Goal: Task Accomplishment & Management: Complete application form

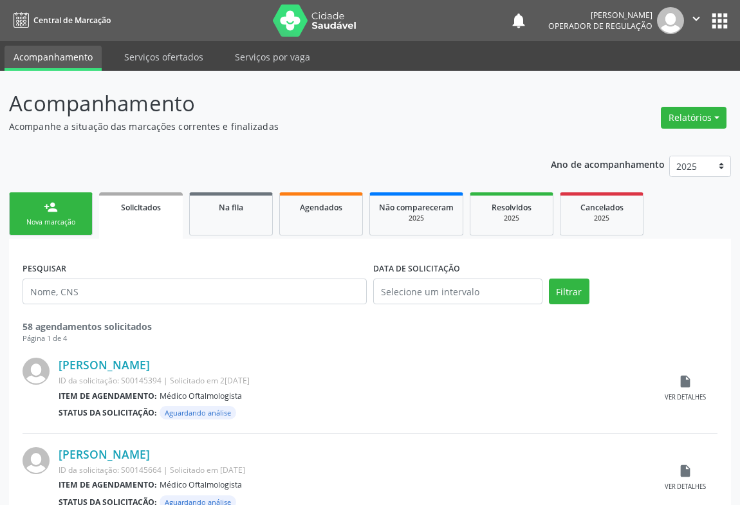
click at [66, 211] on link "person_add Nova marcação" at bounding box center [51, 213] width 84 height 43
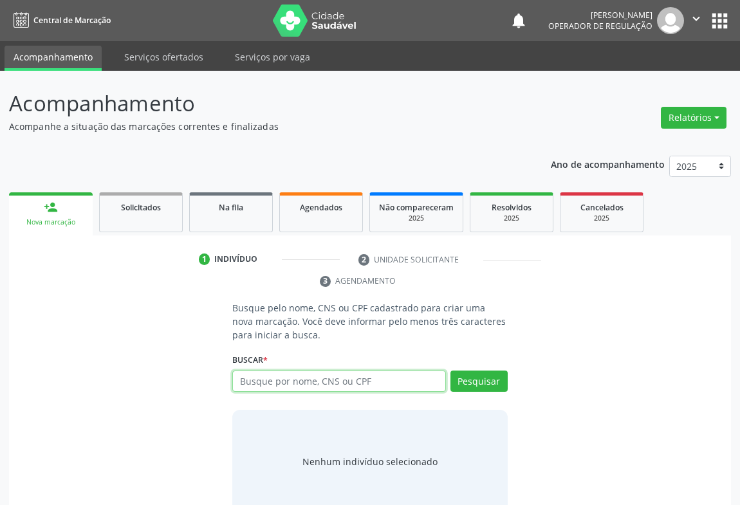
click at [404, 386] on input "text" at bounding box center [339, 381] width 214 height 22
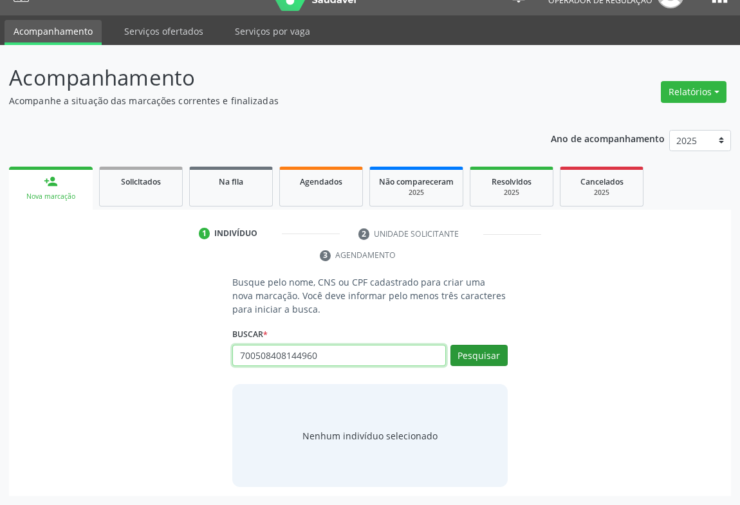
type input "700508408144960"
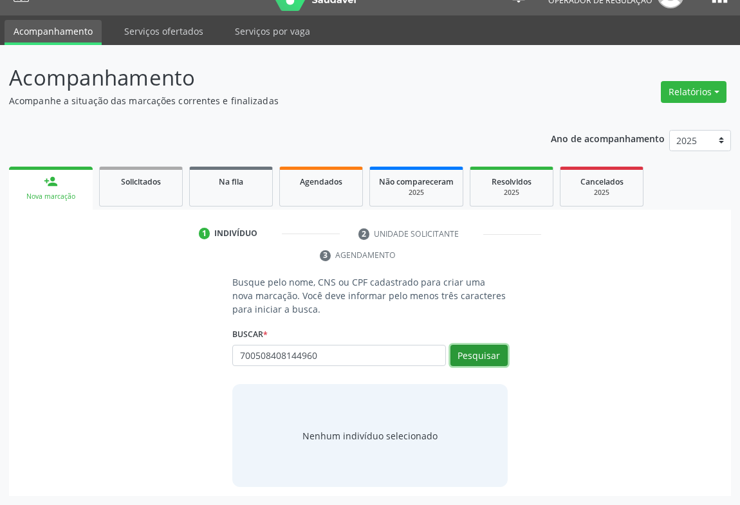
click at [492, 353] on button "Pesquisar" at bounding box center [478, 356] width 57 height 22
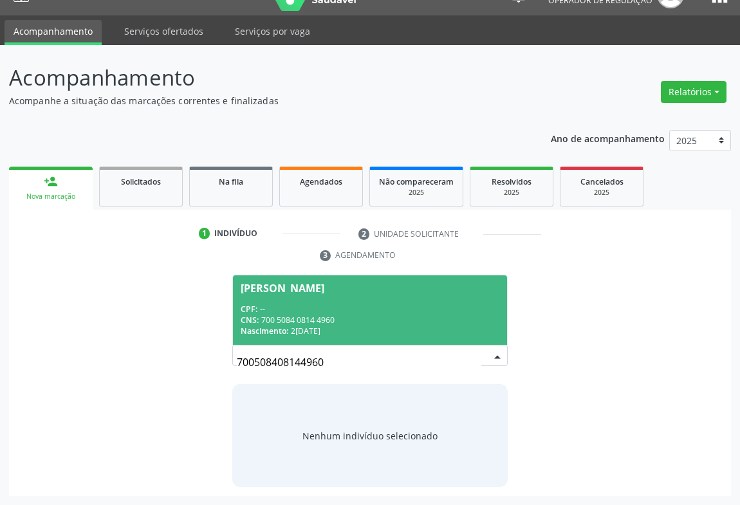
click at [361, 295] on span "[PERSON_NAME] CPF: -- CNS: 700 5084 0814 4960 Nascimento: [DATE]" at bounding box center [370, 309] width 274 height 69
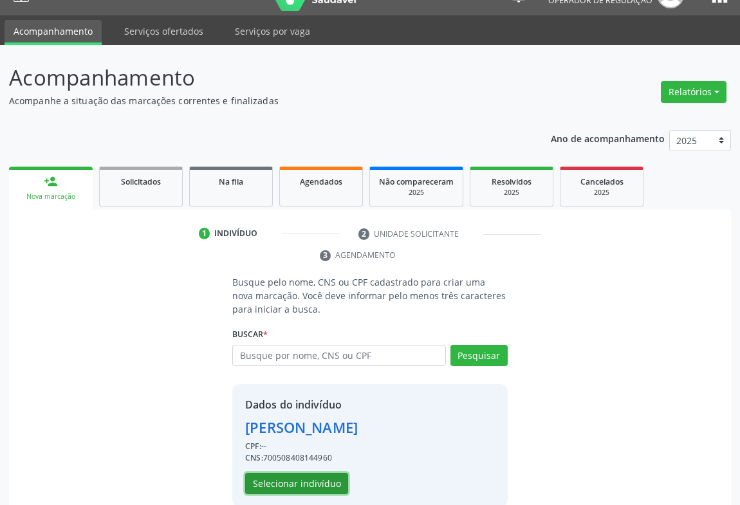
click at [269, 486] on button "Selecionar indivíduo" at bounding box center [296, 484] width 103 height 22
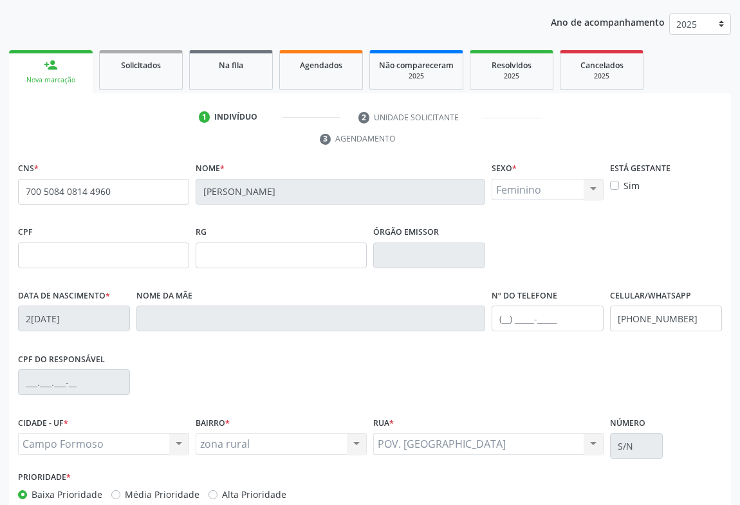
scroll to position [213, 0]
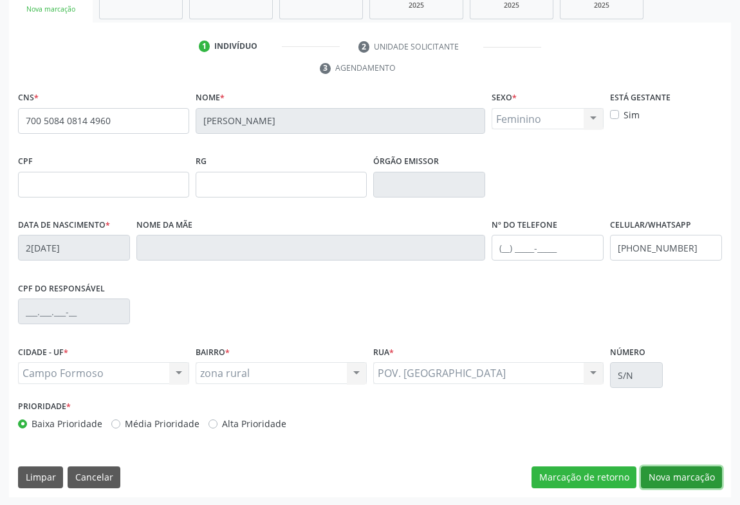
click at [642, 473] on button "Nova marcação" at bounding box center [681, 477] width 81 height 22
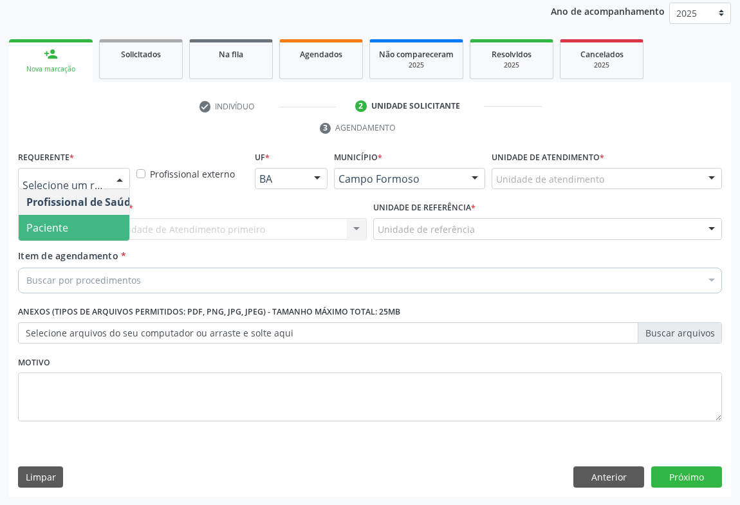
click at [82, 217] on span "Paciente" at bounding box center [81, 228] width 125 height 26
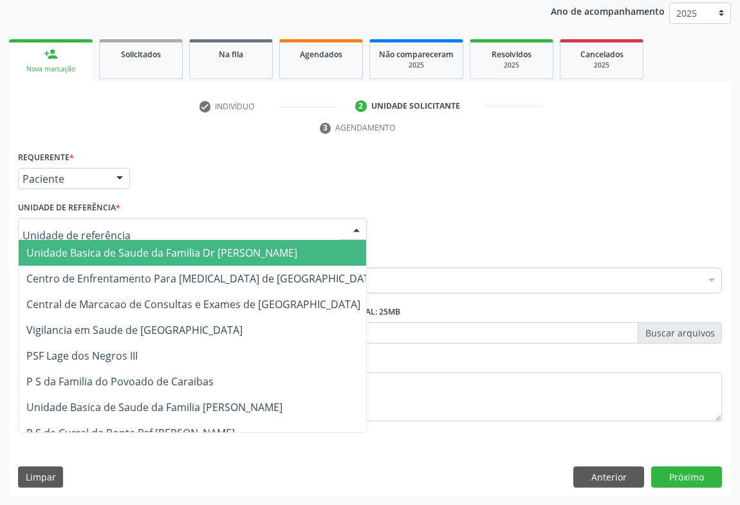
click at [138, 225] on div at bounding box center [192, 229] width 349 height 22
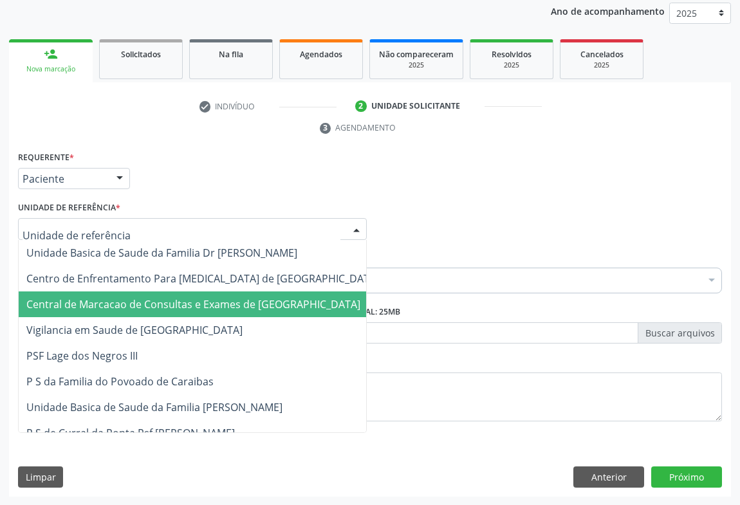
click at [137, 293] on span "Central de Marcacao de Consultas e Exames de [GEOGRAPHIC_DATA]" at bounding box center [203, 304] width 368 height 26
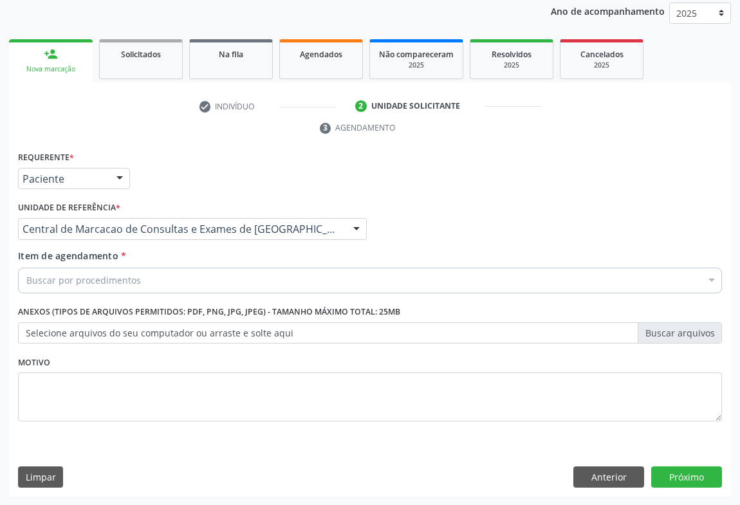
click at [149, 278] on div "Buscar por procedimentos" at bounding box center [370, 281] width 704 height 26
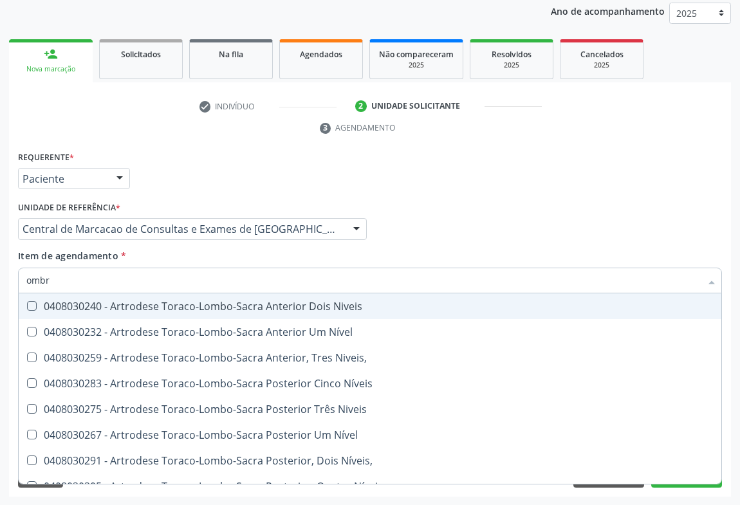
type input "ombro"
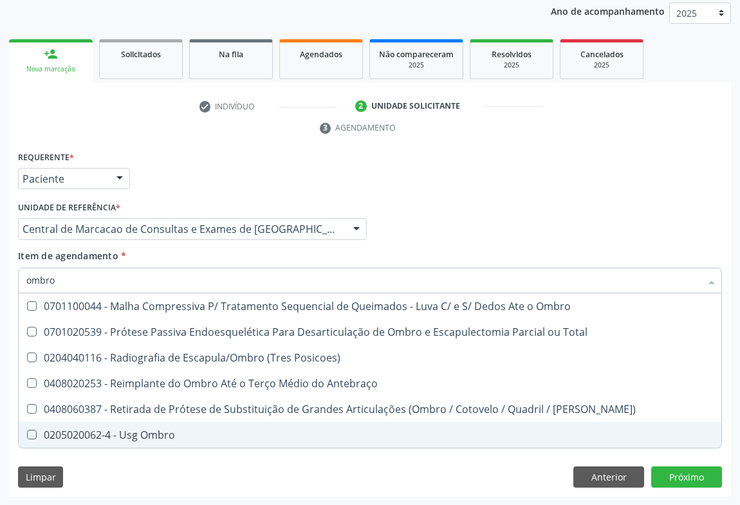
click at [174, 431] on div "0205020062-4 - Usg Ombro" at bounding box center [369, 435] width 687 height 10
checkbox Ombro "true"
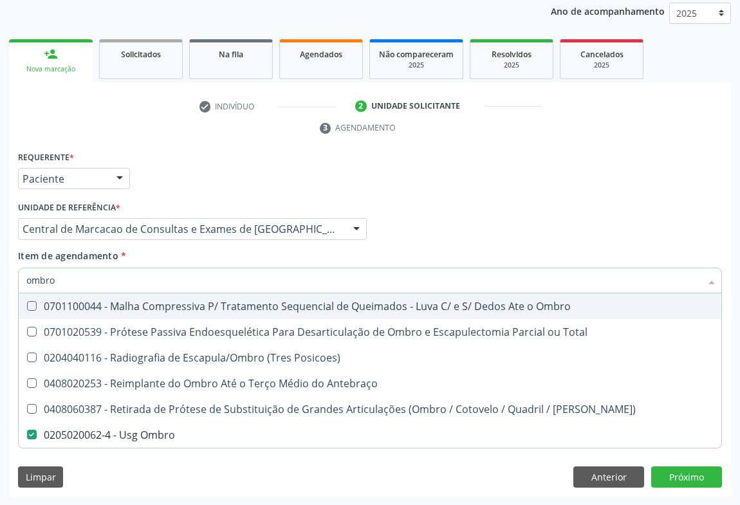
click at [160, 284] on input "ombro" at bounding box center [363, 281] width 674 height 26
type input "e"
checkbox Ombro "false"
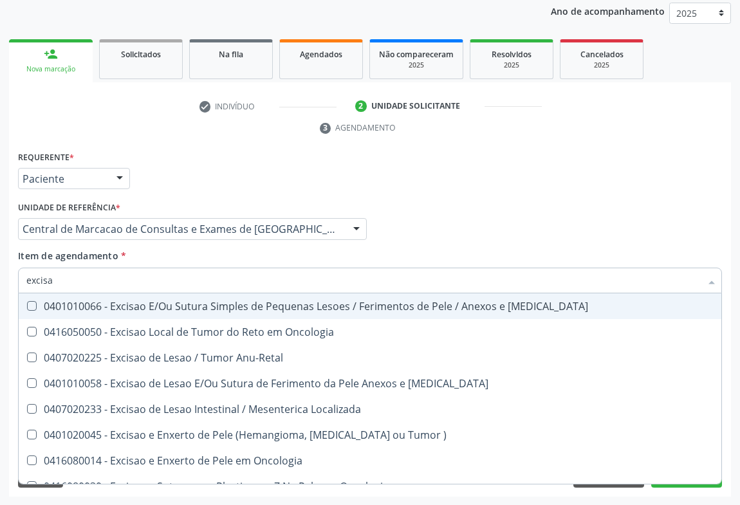
type input "excisao"
click at [151, 306] on div "0401010066 - Excisao E/Ou Sutura Simples de Pequenas Lesoes / Ferimentos de Pel…" at bounding box center [369, 306] width 687 height 10
checkbox Mucosa "true"
click at [458, 218] on div "Profissional Solicitante Por favor, selecione a Unidade de Atendimento primeiro…" at bounding box center [370, 223] width 710 height 50
checkbox Oncologia "true"
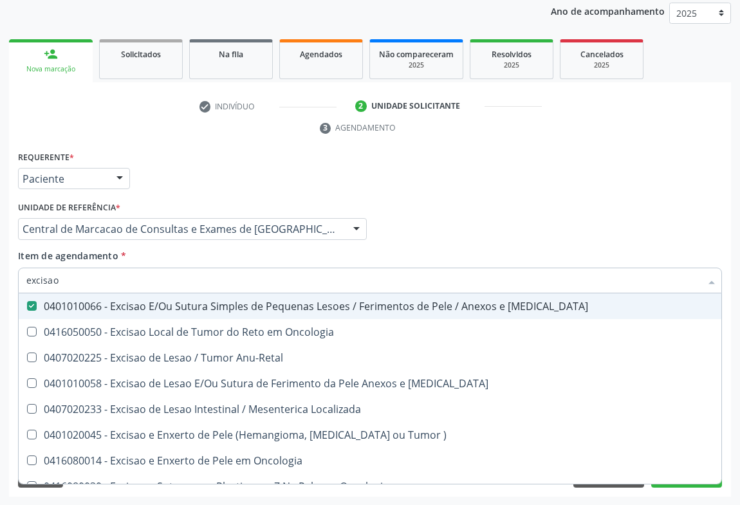
checkbox Anu-Retal "true"
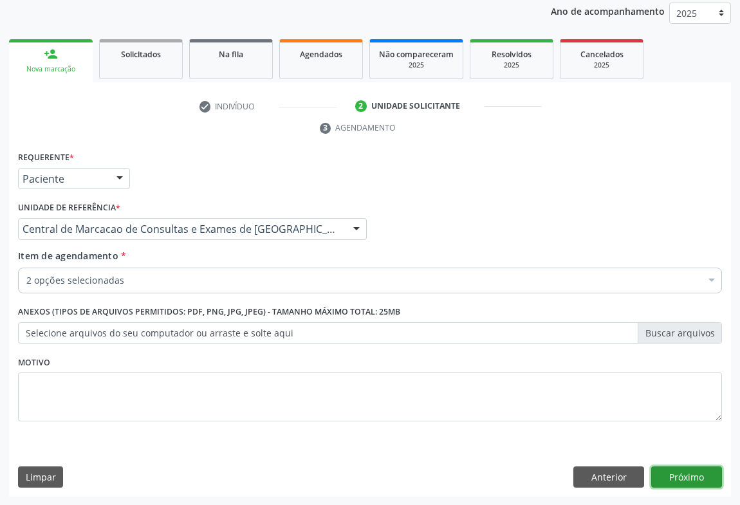
click at [688, 470] on button "Próximo" at bounding box center [686, 477] width 71 height 22
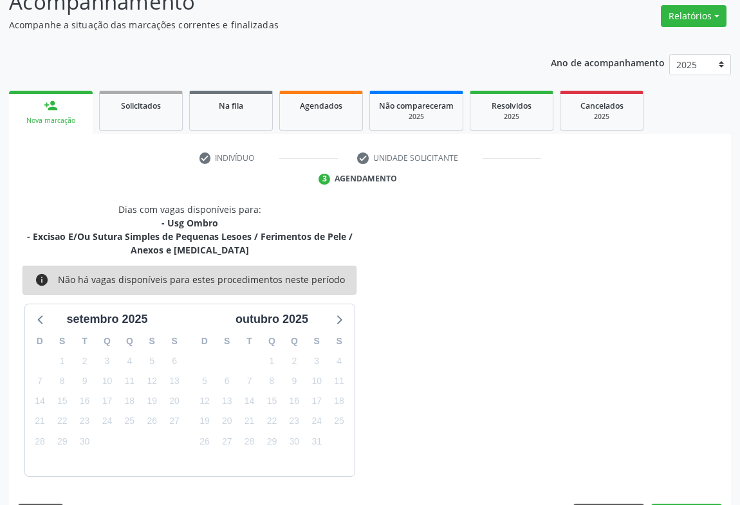
scroll to position [139, 0]
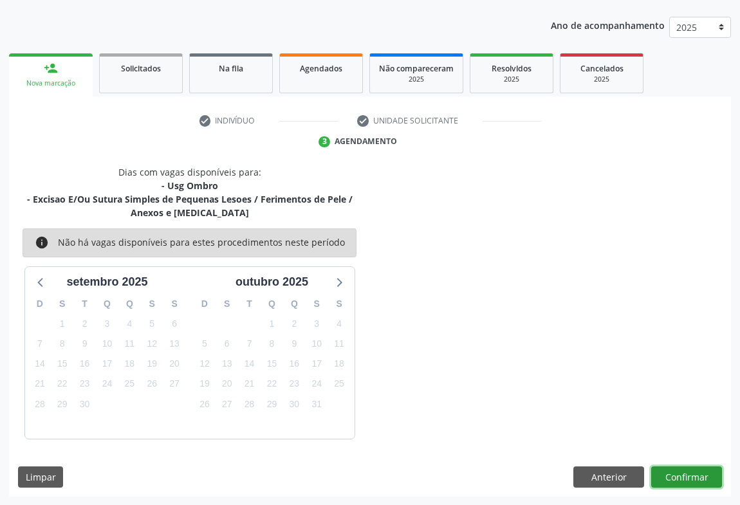
click at [688, 470] on button "Confirmar" at bounding box center [686, 477] width 71 height 22
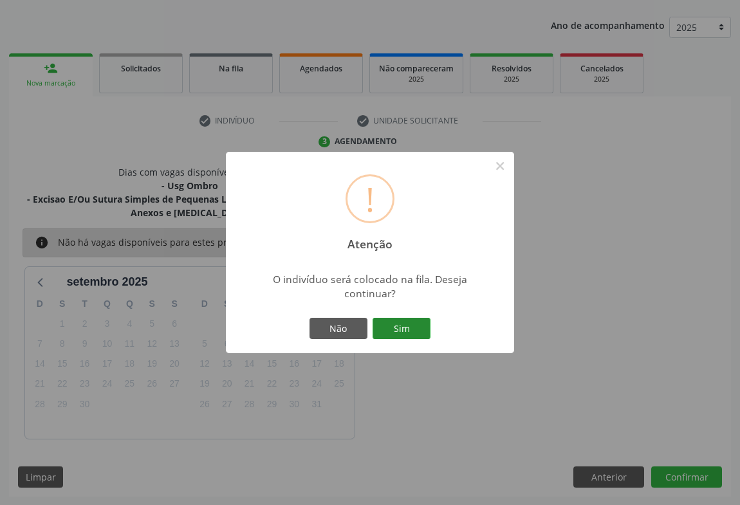
click at [397, 336] on button "Sim" at bounding box center [401, 329] width 58 height 22
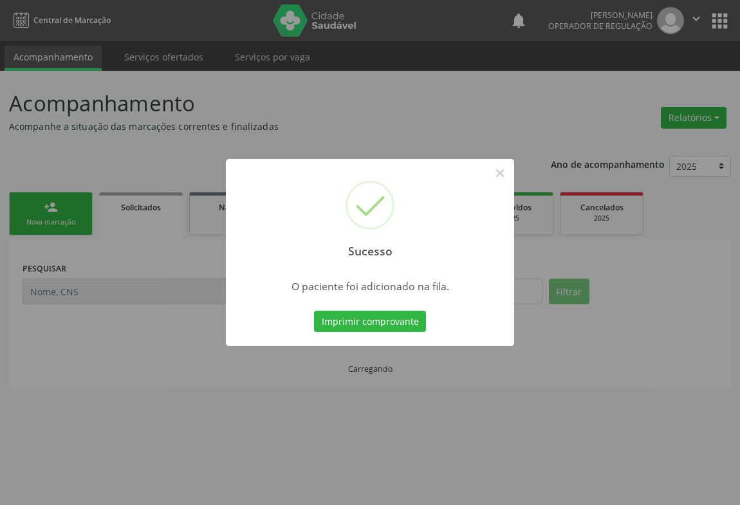
scroll to position [0, 0]
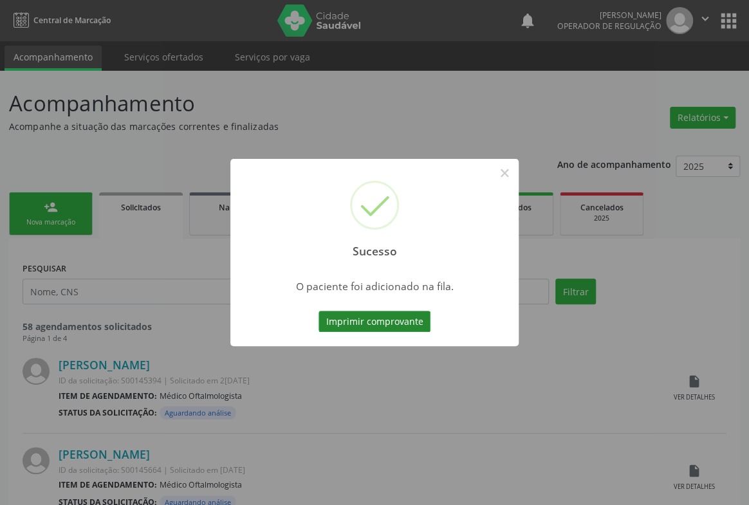
click at [403, 322] on button "Imprimir comprovante" at bounding box center [374, 322] width 112 height 22
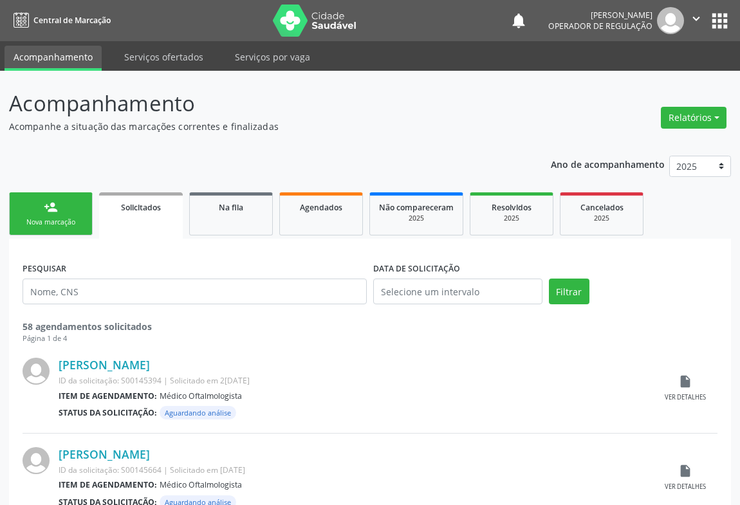
click at [69, 226] on div "Nova marcação" at bounding box center [51, 222] width 64 height 10
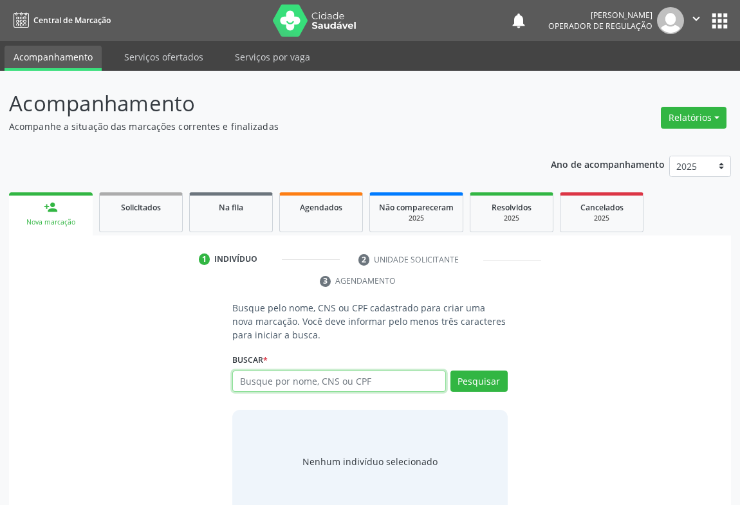
click at [328, 385] on input "text" at bounding box center [339, 381] width 214 height 22
type input "[PERSON_NAME]"
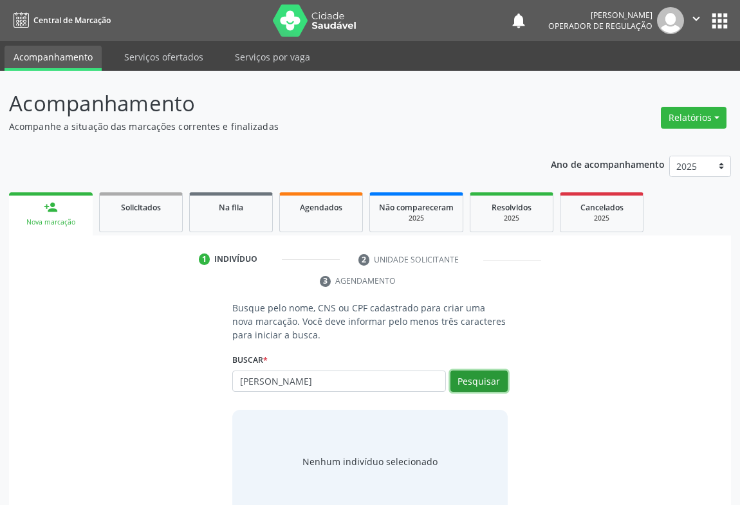
click at [461, 374] on button "Pesquisar" at bounding box center [478, 381] width 57 height 22
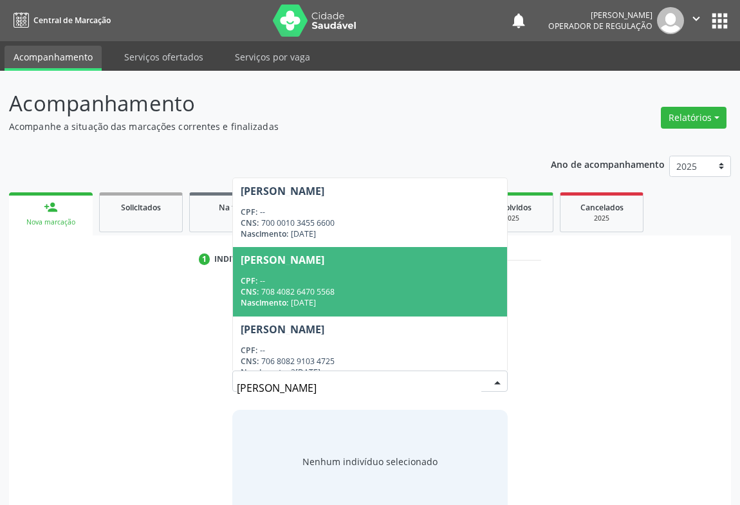
click at [141, 289] on div "1 Indivíduo 2 Unidade solicitante 3 Agendamento Busque pelo nome, CNS ou CPF ca…" at bounding box center [370, 385] width 722 height 273
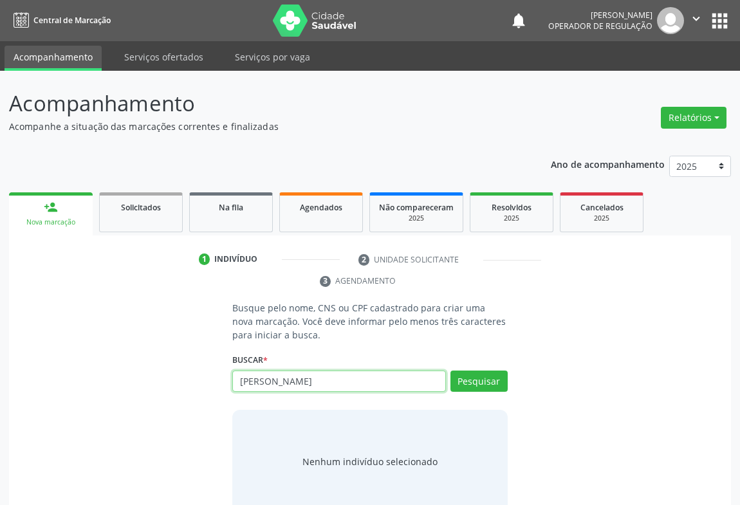
drag, startPoint x: 303, startPoint y: 378, endPoint x: 193, endPoint y: 383, distance: 110.1
click at [193, 383] on div "Busque pelo nome, CNS ou CPF cadastrado para criar uma nova marcação. Você deve…" at bounding box center [370, 407] width 704 height 212
type input "[PERSON_NAME]"
click at [468, 387] on button "Pesquisar" at bounding box center [478, 381] width 57 height 22
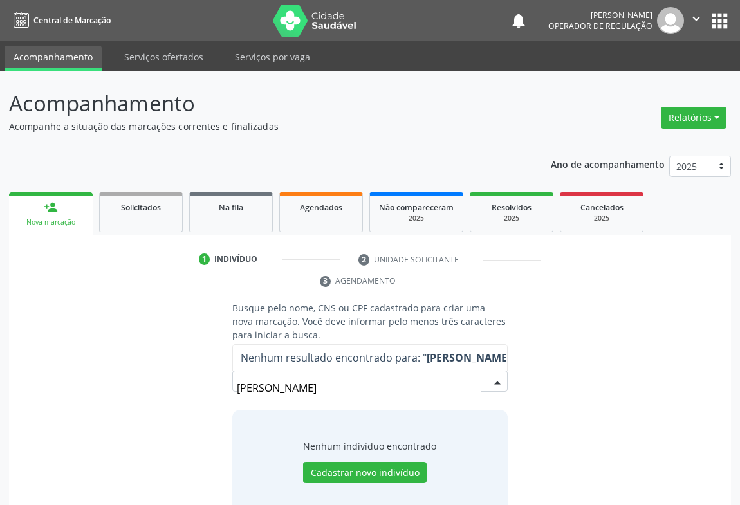
scroll to position [26, 0]
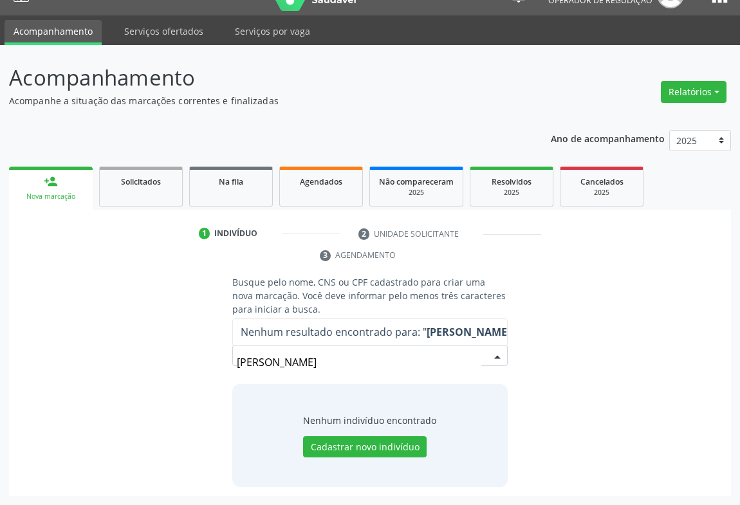
click at [350, 367] on input "[PERSON_NAME]" at bounding box center [359, 362] width 244 height 26
click at [347, 361] on input "[PERSON_NAME]" at bounding box center [359, 362] width 244 height 26
drag, startPoint x: 347, startPoint y: 361, endPoint x: 183, endPoint y: 369, distance: 164.8
click at [183, 369] on div "Busque pelo nome, CNS ou CPF cadastrado para criar uma nova marcação. Você deve…" at bounding box center [370, 381] width 704 height 212
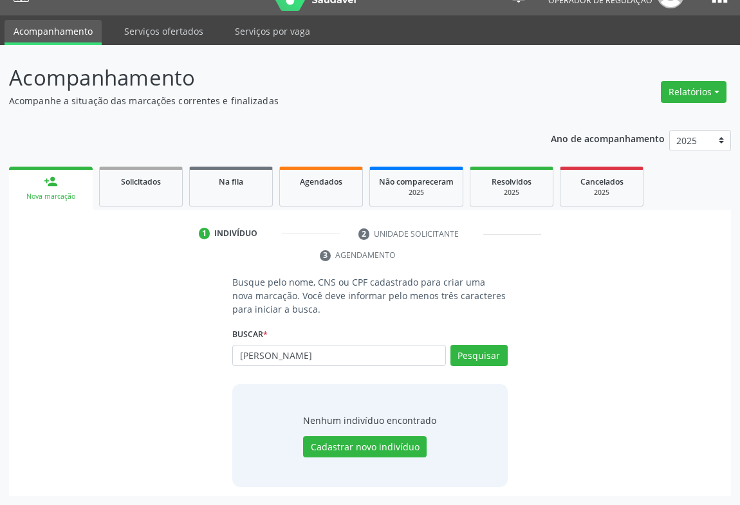
type input "[PERSON_NAME]"
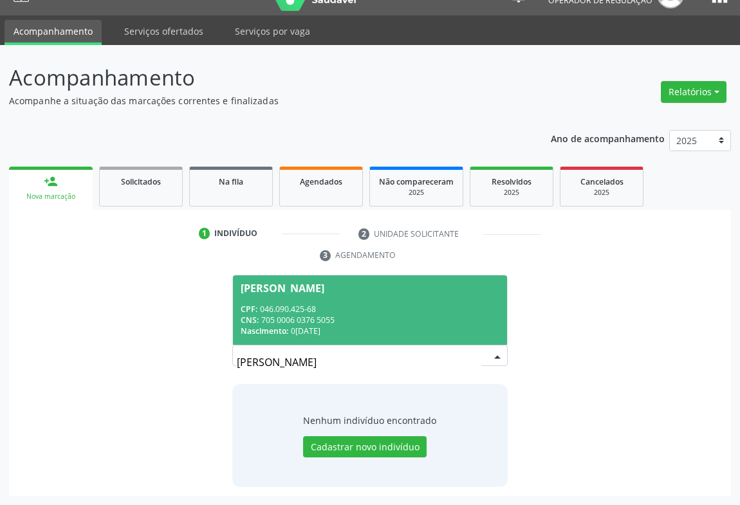
click at [348, 318] on div "CNS: 705 0006 0376 5055" at bounding box center [370, 320] width 259 height 11
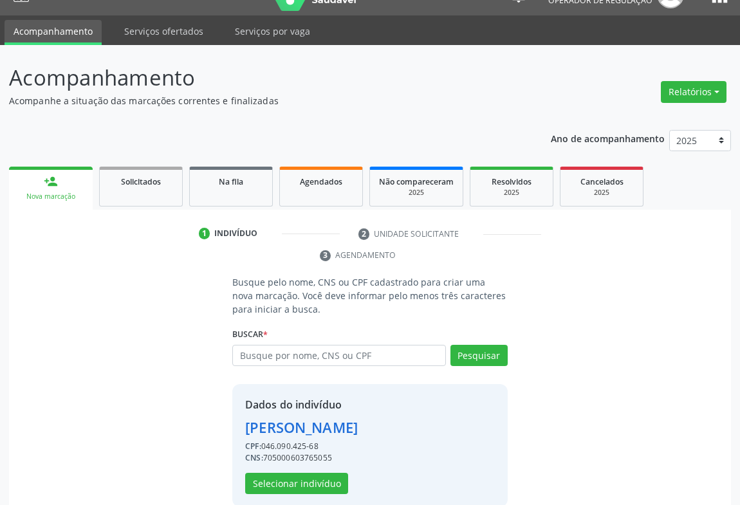
scroll to position [45, 0]
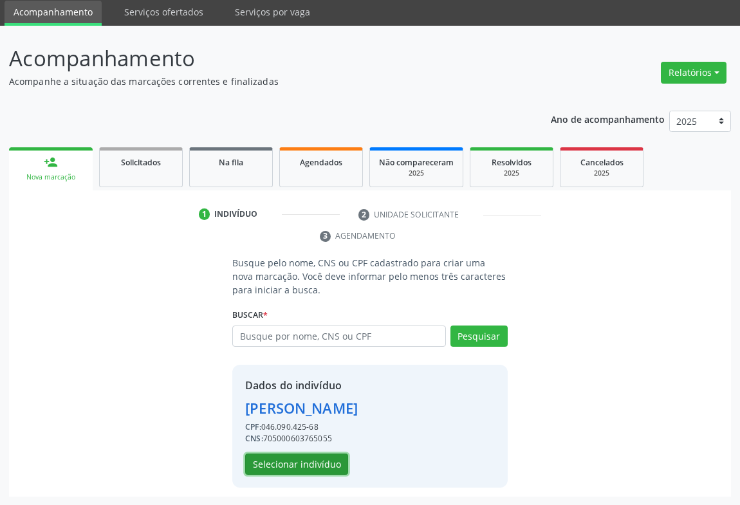
click at [282, 464] on button "Selecionar indivíduo" at bounding box center [296, 464] width 103 height 22
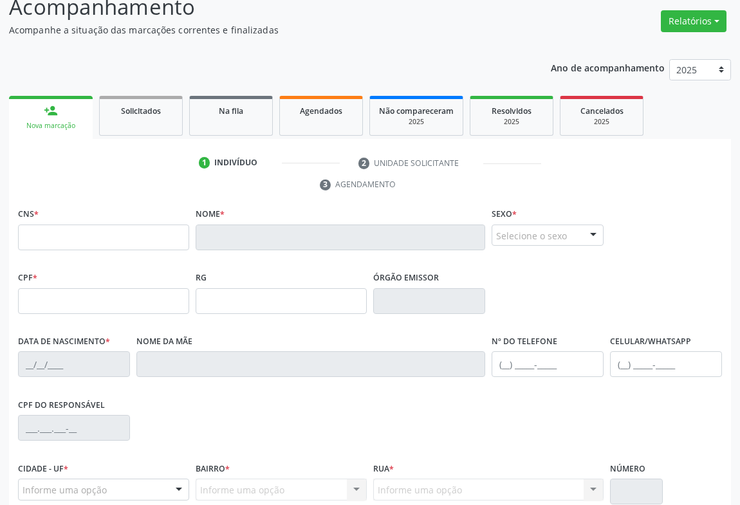
scroll to position [0, 0]
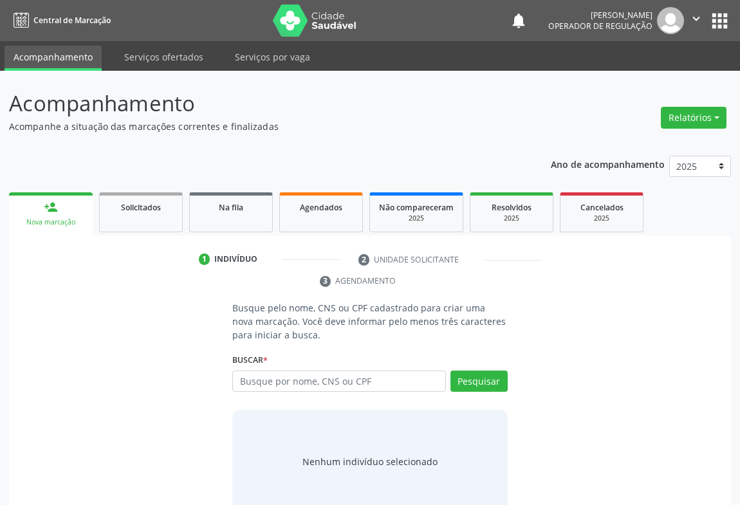
click at [368, 384] on input "text" at bounding box center [339, 381] width 214 height 22
type input "iris leide silva leal"
click at [475, 376] on button "Pesquisar" at bounding box center [478, 381] width 57 height 22
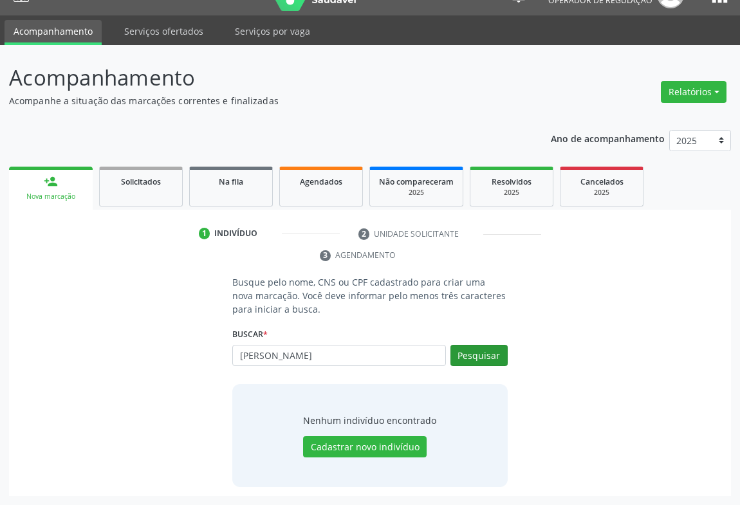
type input "iris leide silva"
click at [455, 360] on button "Pesquisar" at bounding box center [478, 356] width 57 height 22
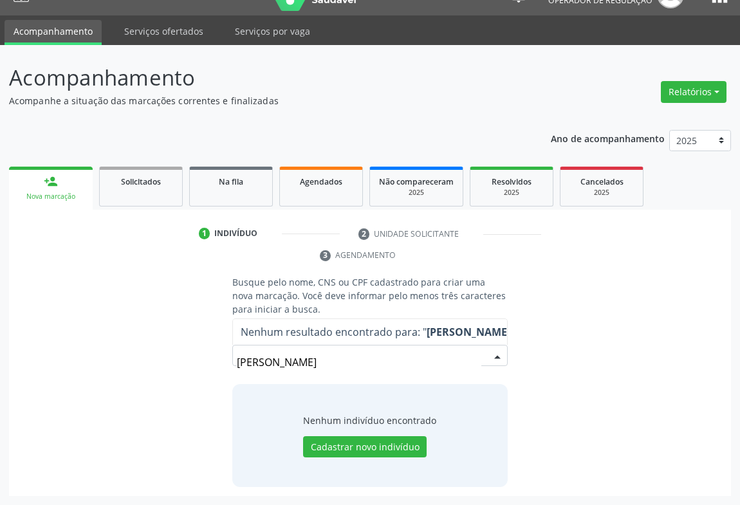
drag, startPoint x: 309, startPoint y: 368, endPoint x: 189, endPoint y: 373, distance: 120.4
click at [189, 373] on div "Busque pelo nome, CNS ou CPF cadastrado para criar uma nova marcação. Você deve…" at bounding box center [370, 381] width 704 height 212
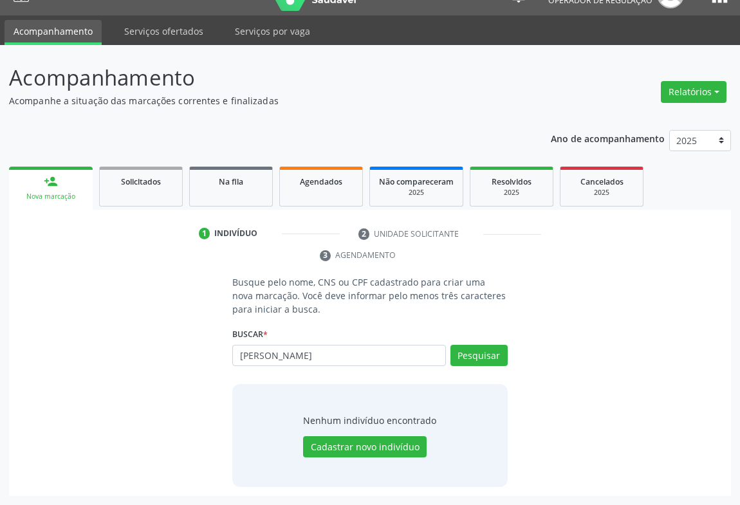
scroll to position [0, 0]
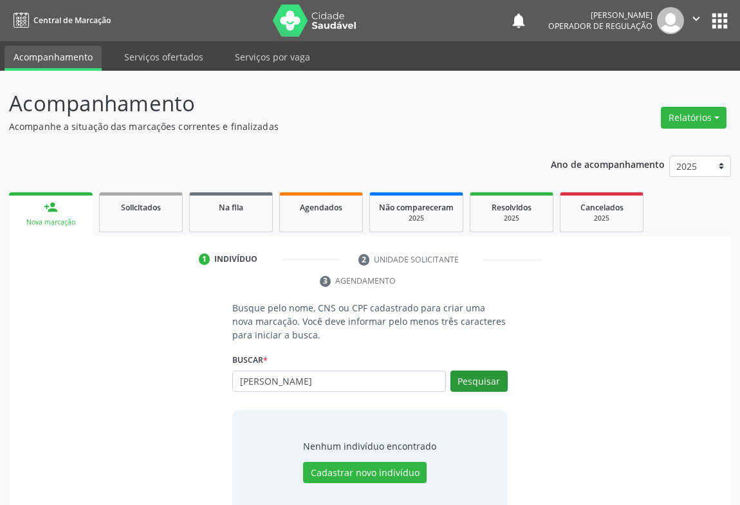
type input "riana vitor ferreira"
click at [482, 376] on button "Pesquisar" at bounding box center [478, 381] width 57 height 22
type input "riana vitor ferreira"
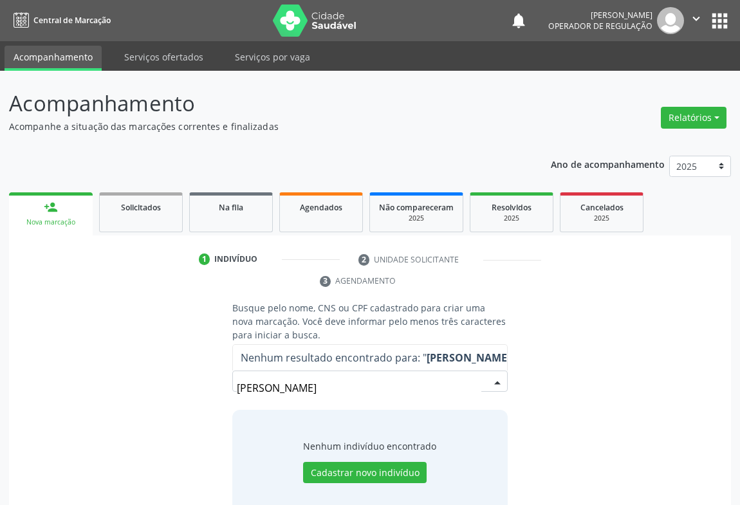
scroll to position [26, 0]
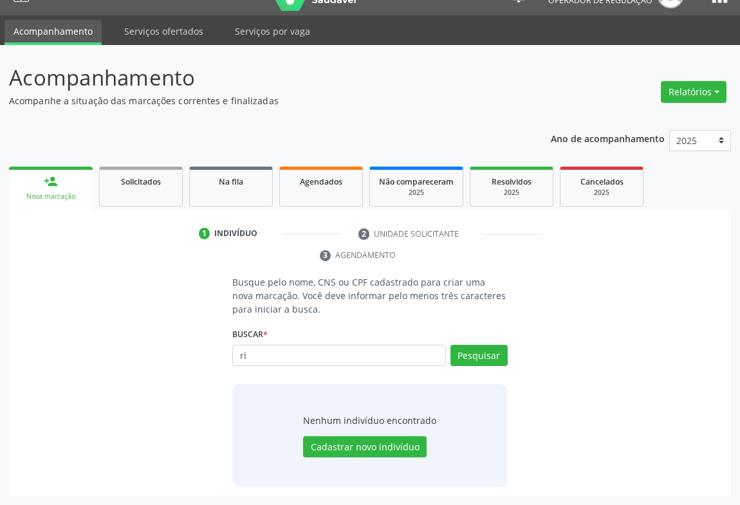
type input "r"
type input "rian vitor fernandes"
click at [459, 347] on button "Pesquisar" at bounding box center [478, 356] width 57 height 22
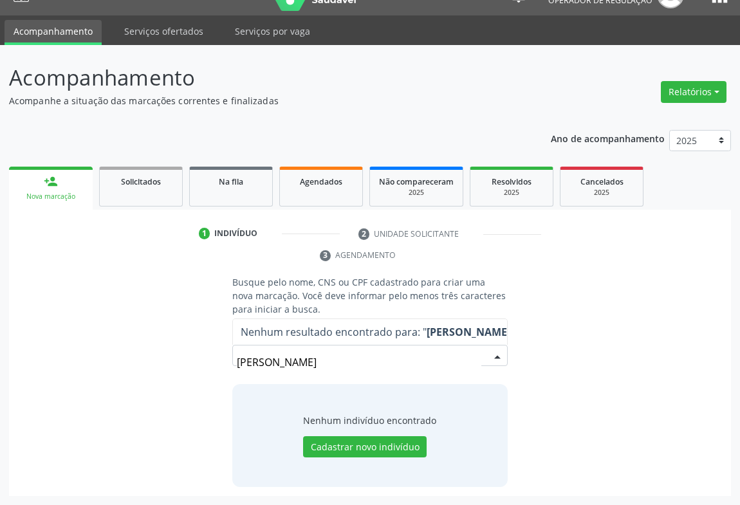
drag, startPoint x: 342, startPoint y: 362, endPoint x: 214, endPoint y: 323, distance: 133.3
click at [157, 353] on div "Busque pelo nome, CNS ou CPF cadastrado para criar uma nova marcação. Você deve…" at bounding box center [370, 381] width 704 height 212
